Goal: Check status: Check status

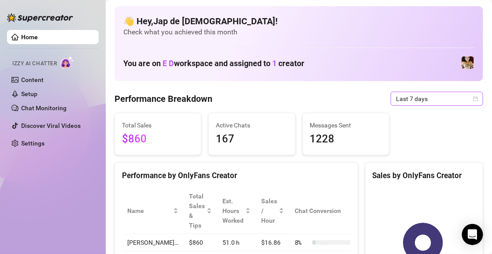
click at [408, 97] on span "Last 7 days" at bounding box center [437, 98] width 82 height 13
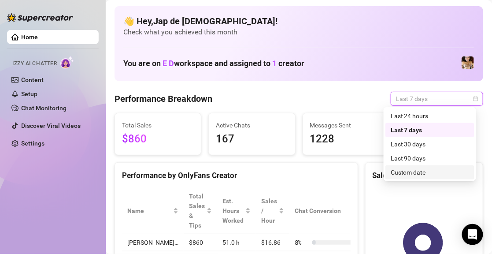
click at [410, 174] on div "Custom date" at bounding box center [430, 173] width 78 height 10
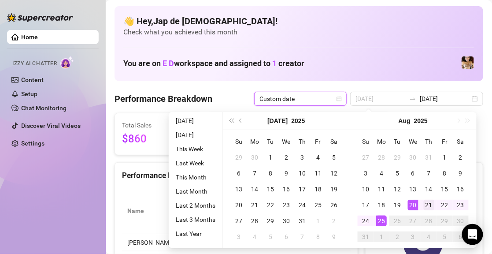
type input "[DATE]"
click at [423, 203] on td "21" at bounding box center [429, 205] width 16 height 16
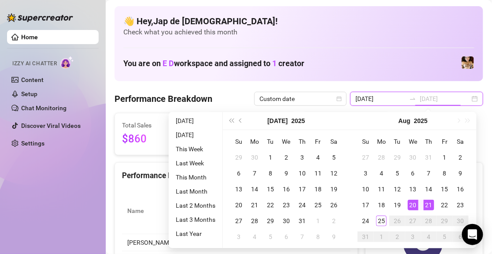
type input "[DATE]"
click at [383, 218] on div "25" at bounding box center [381, 221] width 11 height 11
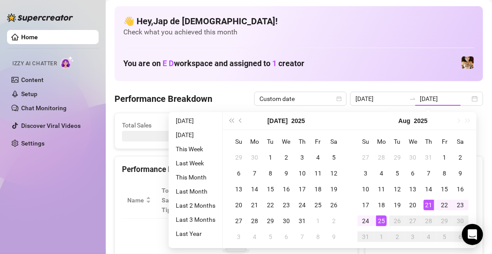
type input "[DATE]"
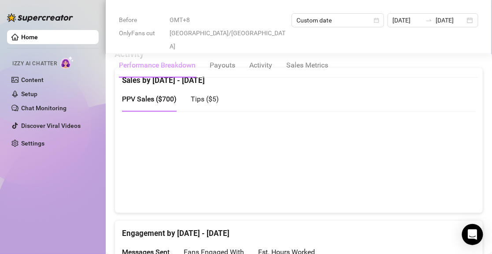
scroll to position [441, 0]
